Goal: Task Accomplishment & Management: Use online tool/utility

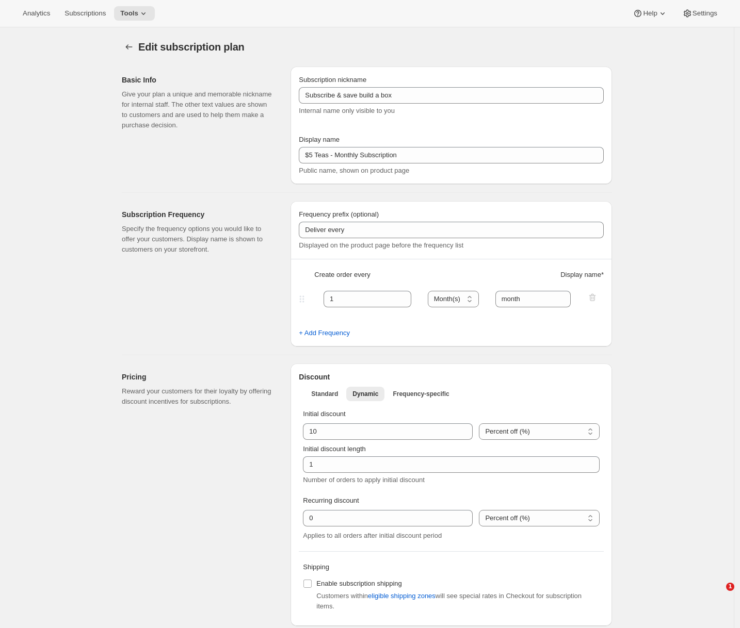
select select "MONTH"
click at [583, 0] on html "Analytics Subscriptions Tools Help Settings Skip to content Edit subscription p…" at bounding box center [370, 314] width 740 height 628
